Goal: Find specific page/section: Find specific page/section

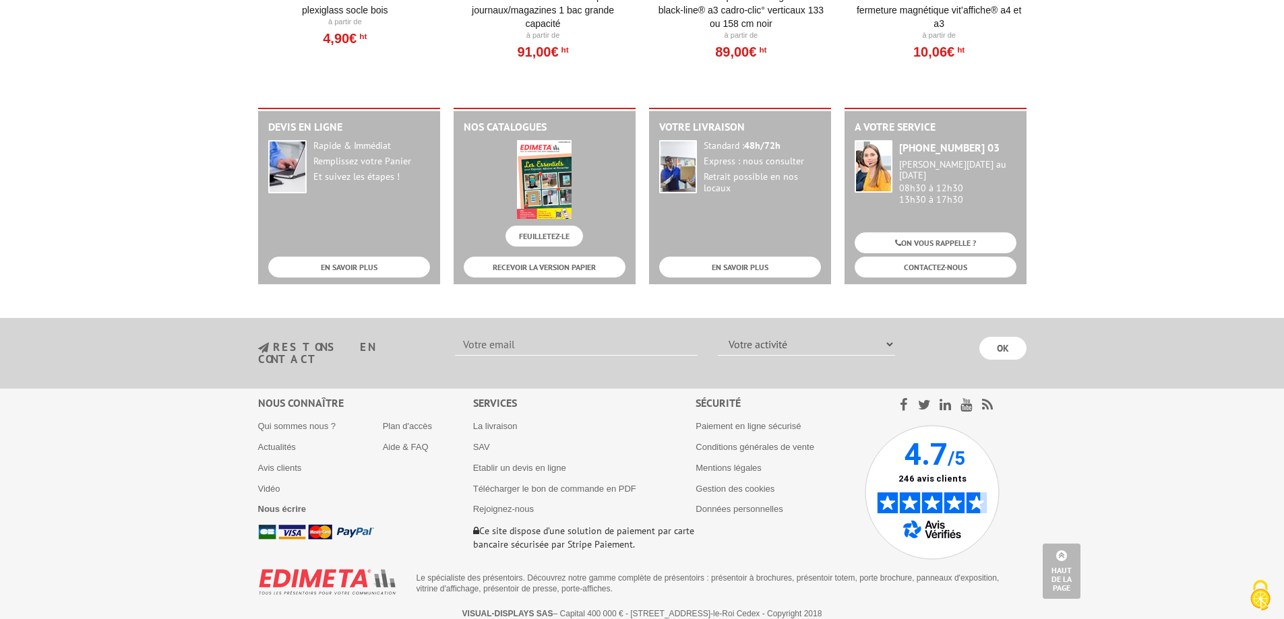
scroll to position [1669, 0]
click at [918, 470] on img at bounding box center [931, 492] width 135 height 135
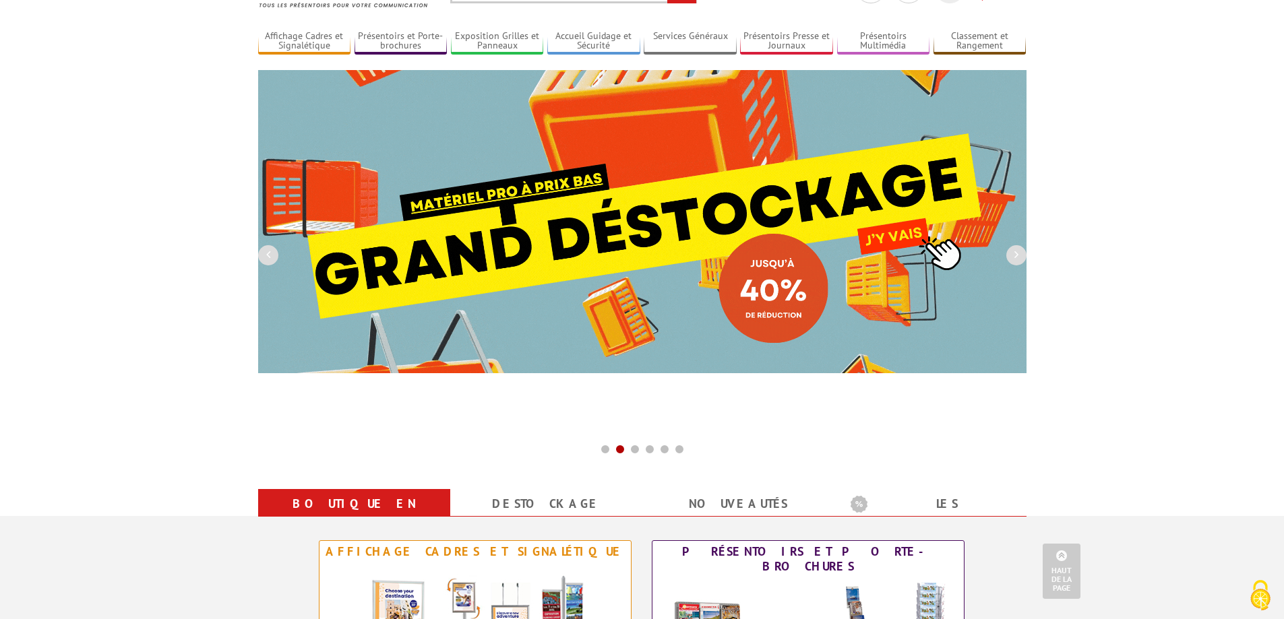
scroll to position [0, 0]
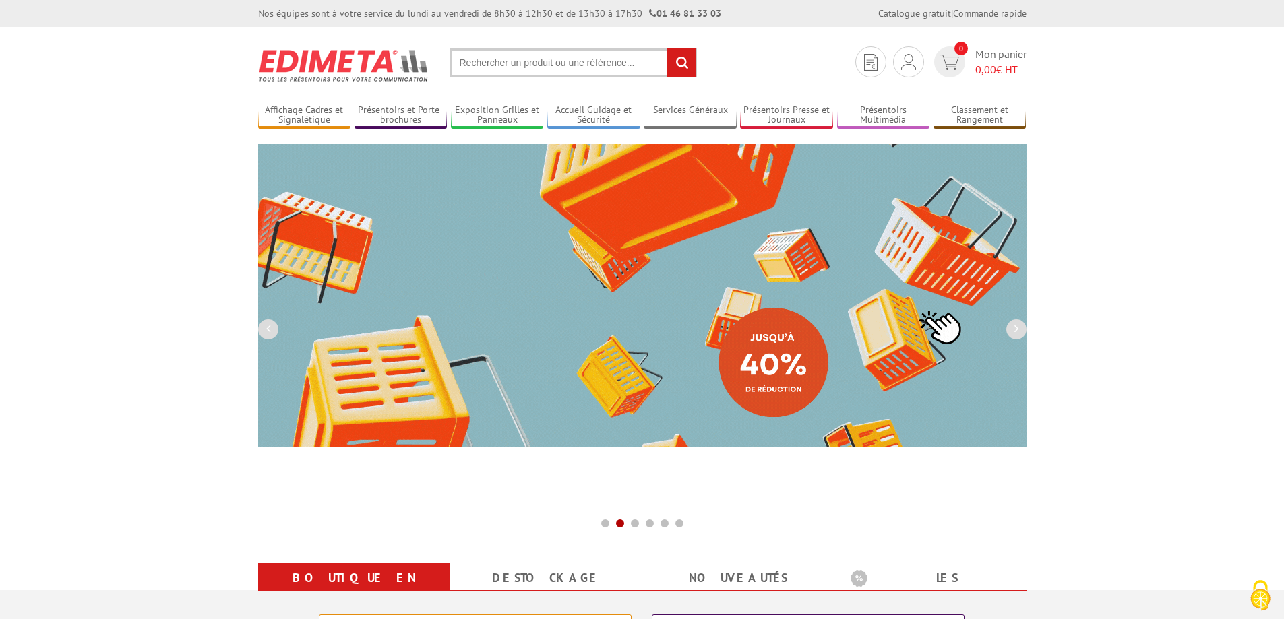
click at [559, 58] on input "text" at bounding box center [573, 63] width 247 height 29
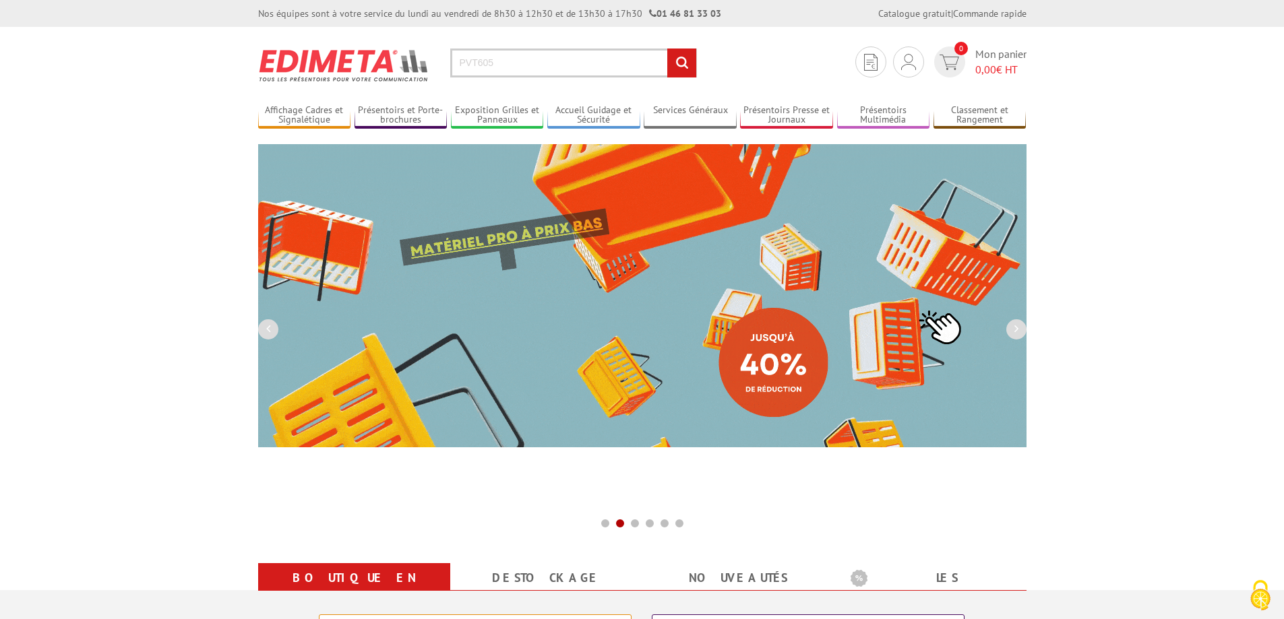
type input "PVT605"
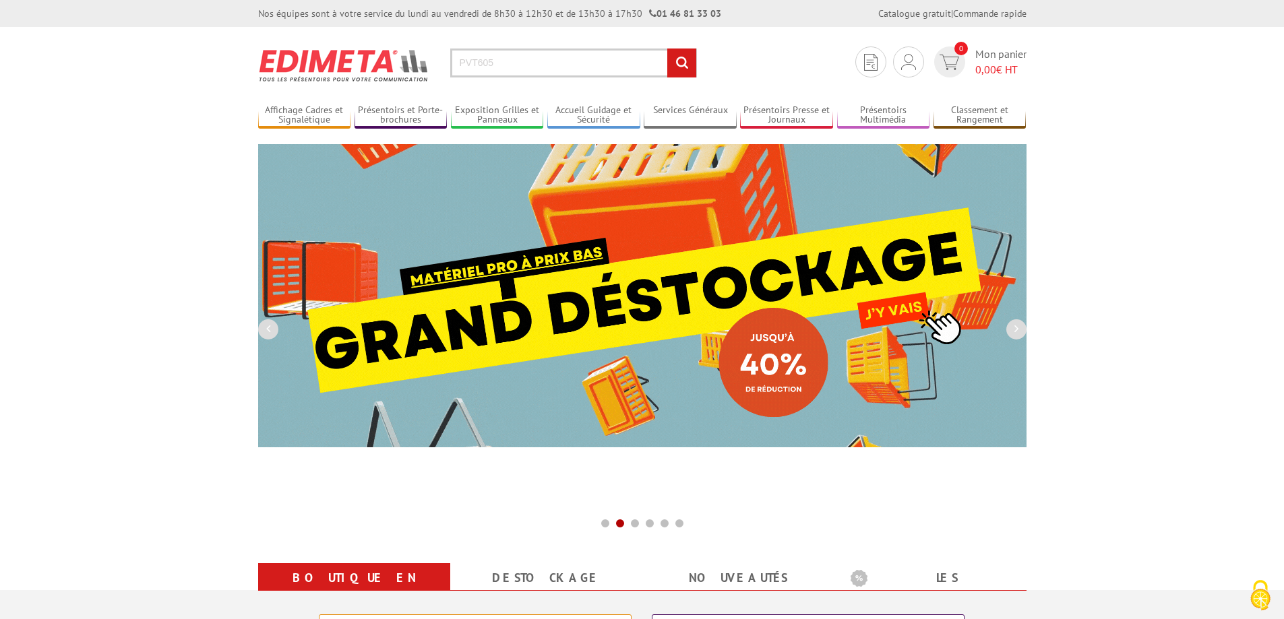
click at [667, 49] on input "rechercher" at bounding box center [681, 63] width 29 height 29
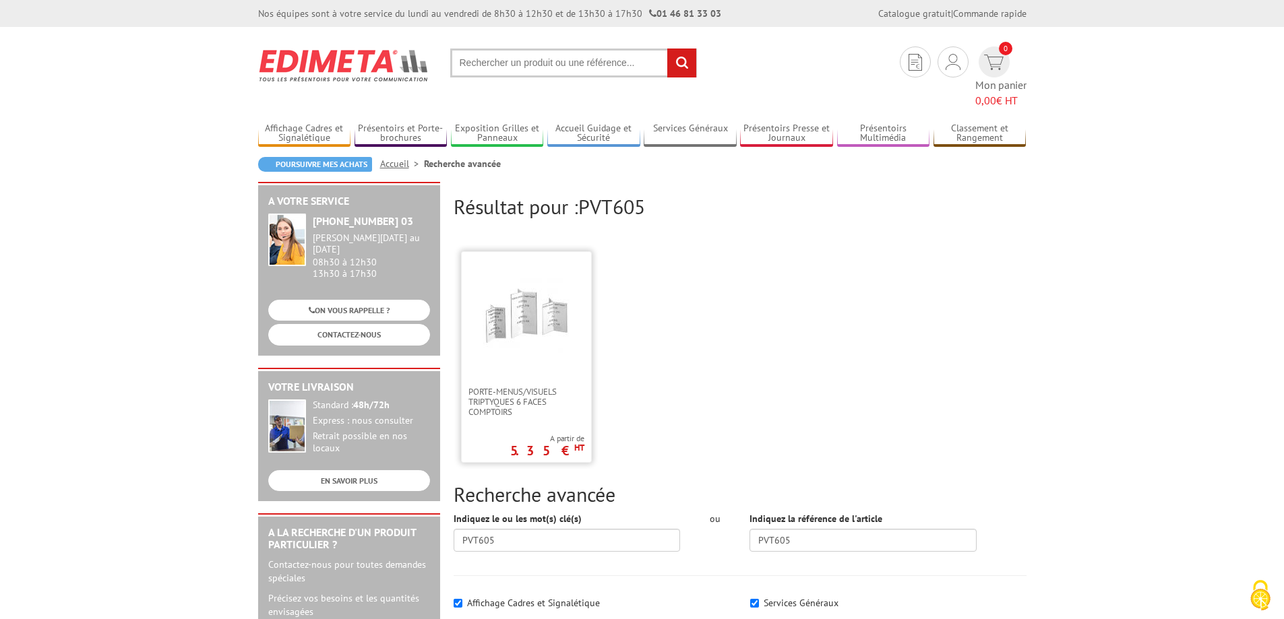
click at [535, 329] on img at bounding box center [526, 316] width 88 height 88
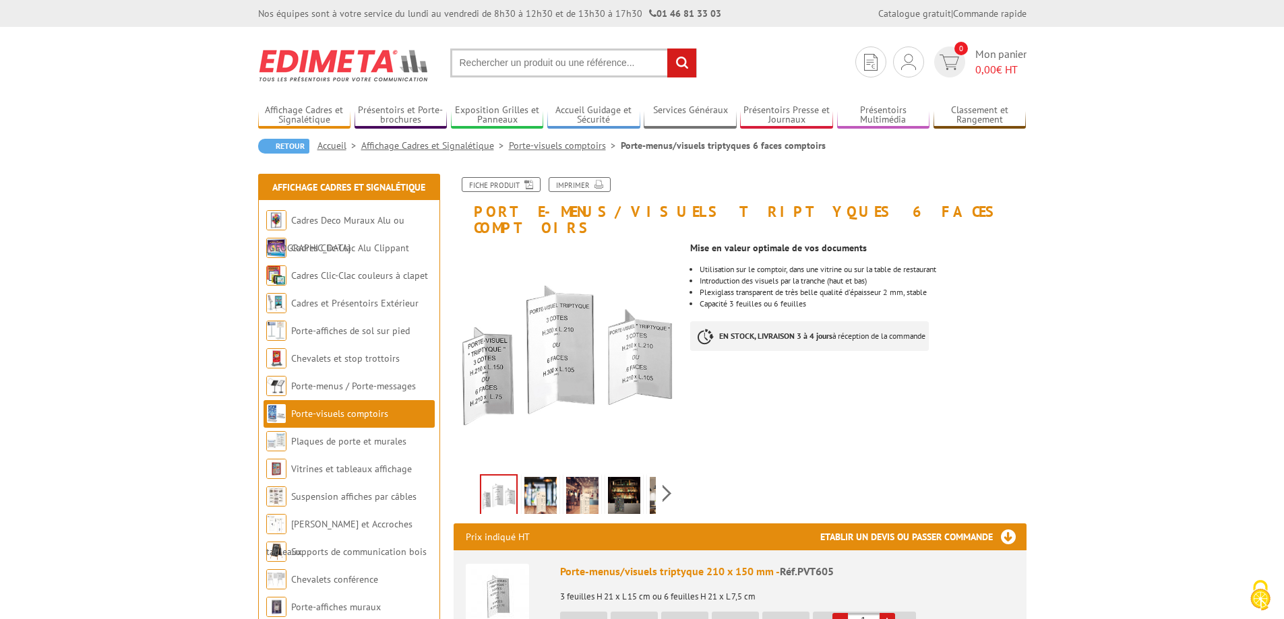
click at [329, 62] on img at bounding box center [344, 65] width 172 height 50
